Goal: Information Seeking & Learning: Learn about a topic

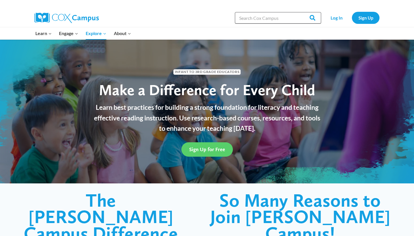
click at [244, 21] on input "Search in [URL][DOMAIN_NAME]" at bounding box center [278, 17] width 86 height 11
type input "preschool"
click at [299, 12] on input "Search" at bounding box center [310, 17] width 22 height 11
